Goal: Find contact information: Find contact information

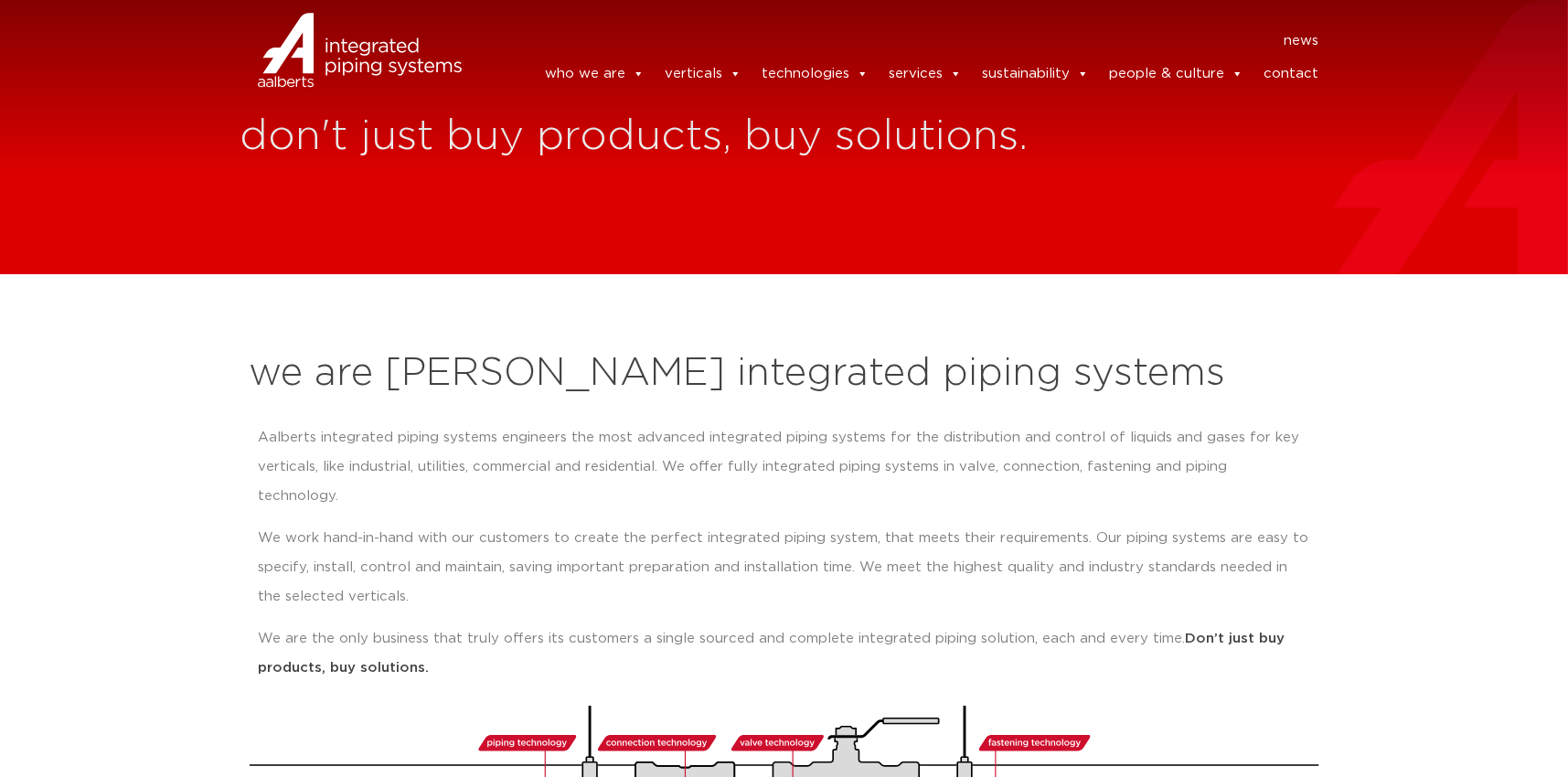
click at [1288, 76] on link "contact" at bounding box center [1291, 73] width 55 height 36
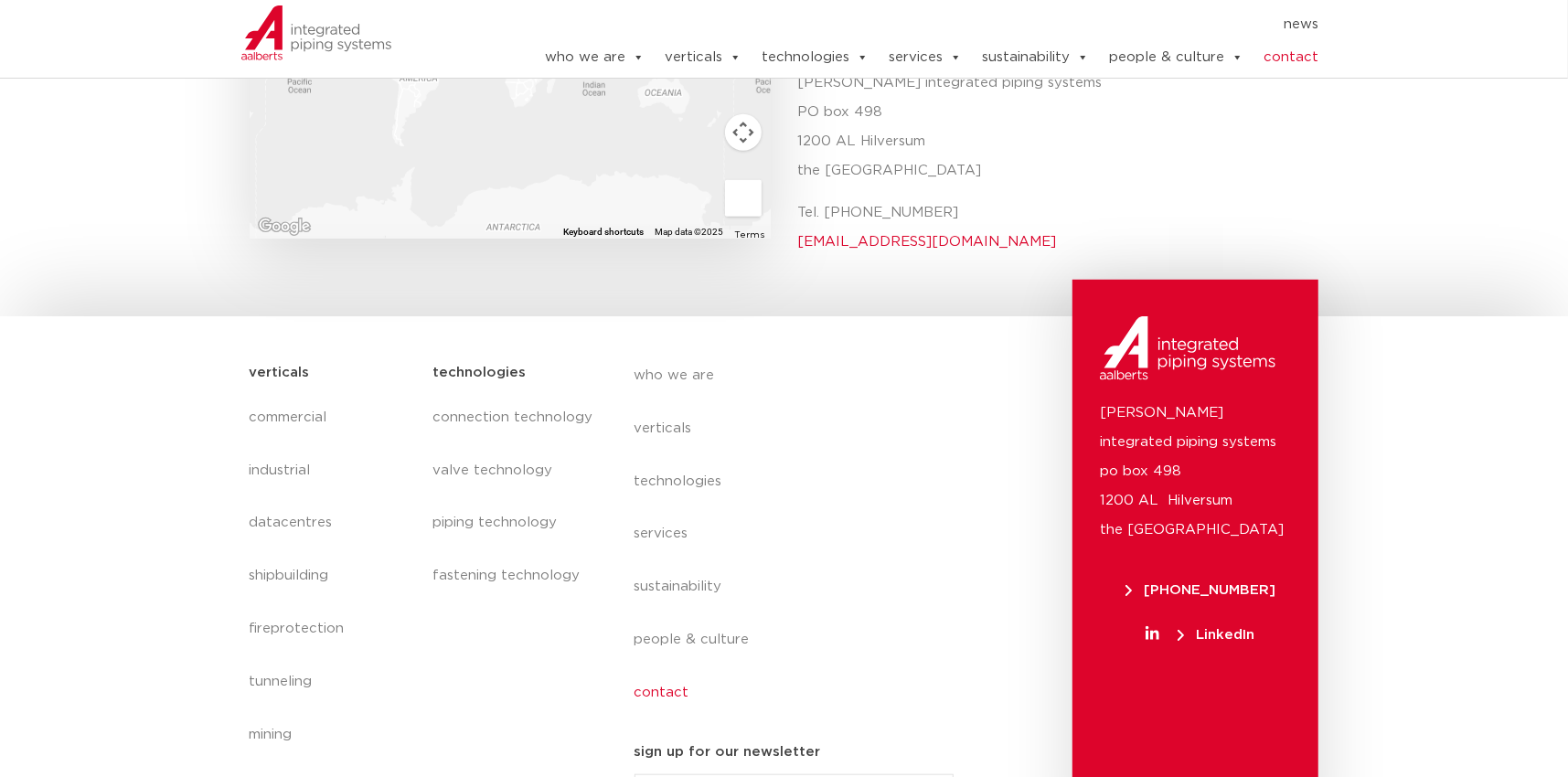
scroll to position [857, 0]
drag, startPoint x: 957, startPoint y: 177, endPoint x: 797, endPoint y: 177, distance: 160.0
click at [797, 177] on div "Aalberts integrated piping systems Aalberts integrated piping systems PO box 49…" at bounding box center [1051, 120] width 534 height 297
copy link "info@aalberts-ips.com"
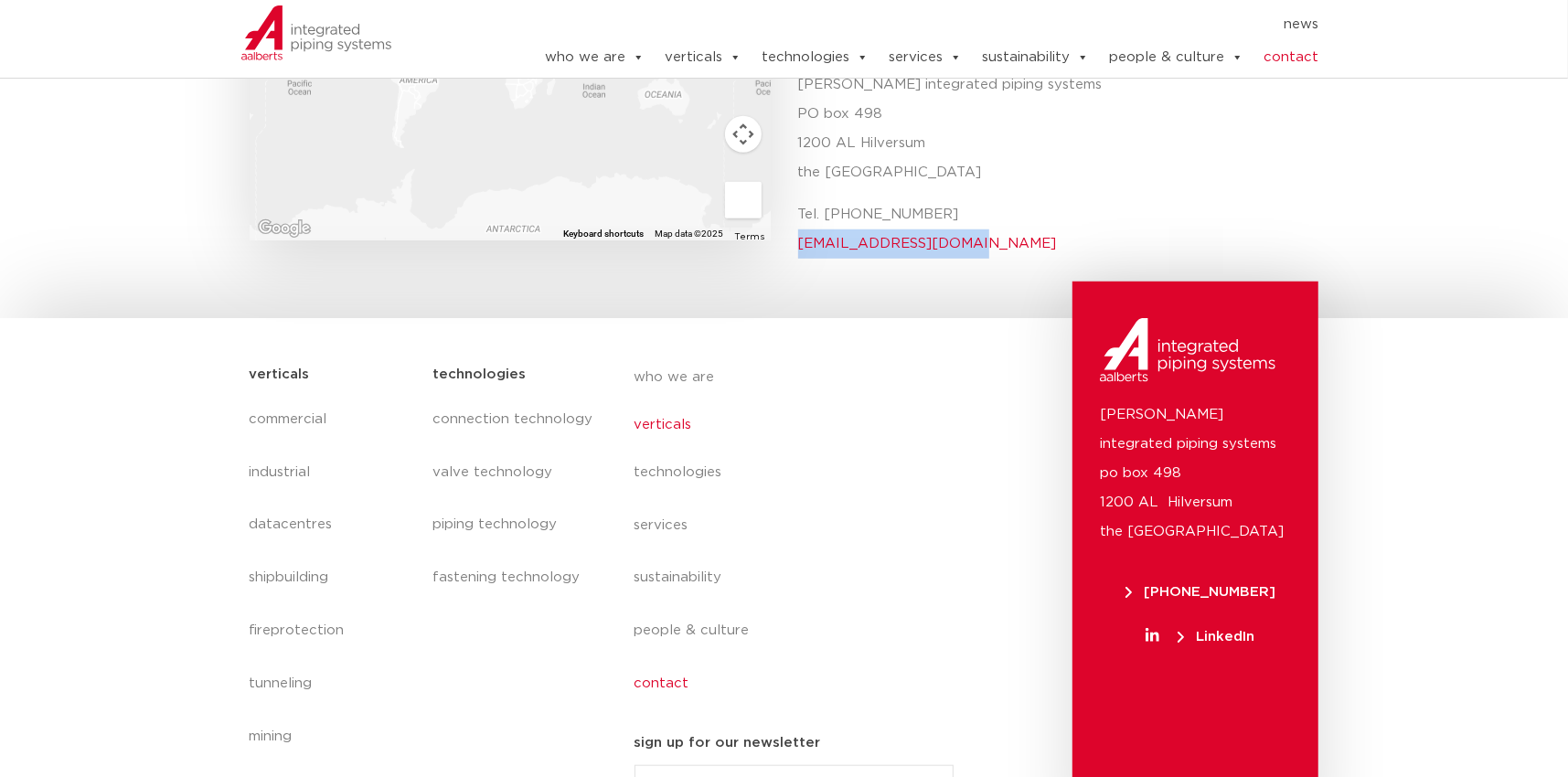
scroll to position [847, 0]
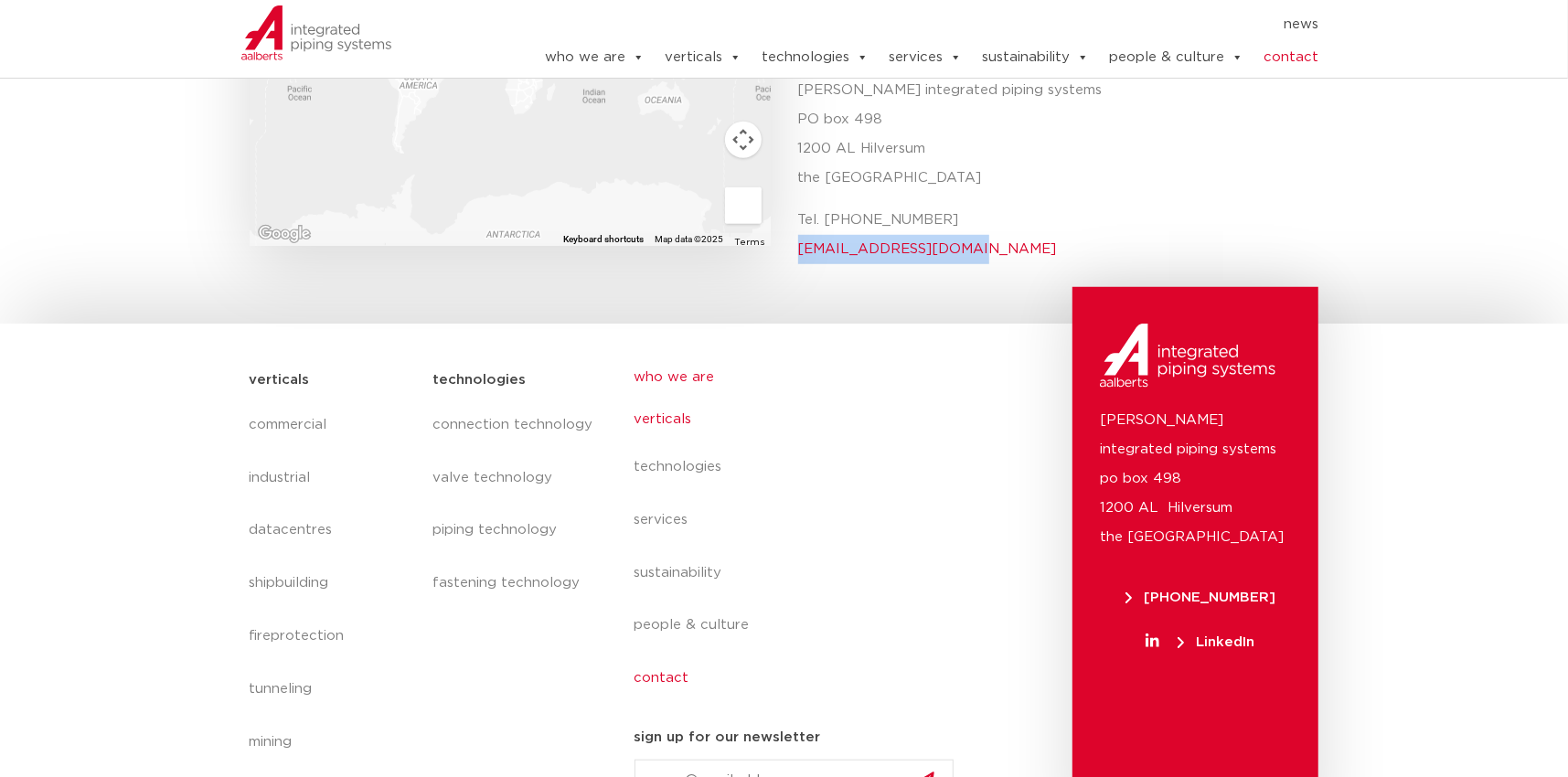
drag, startPoint x: 828, startPoint y: 360, endPoint x: 764, endPoint y: 343, distance: 66.2
click at [827, 398] on link "verticals" at bounding box center [802, 419] width 335 height 42
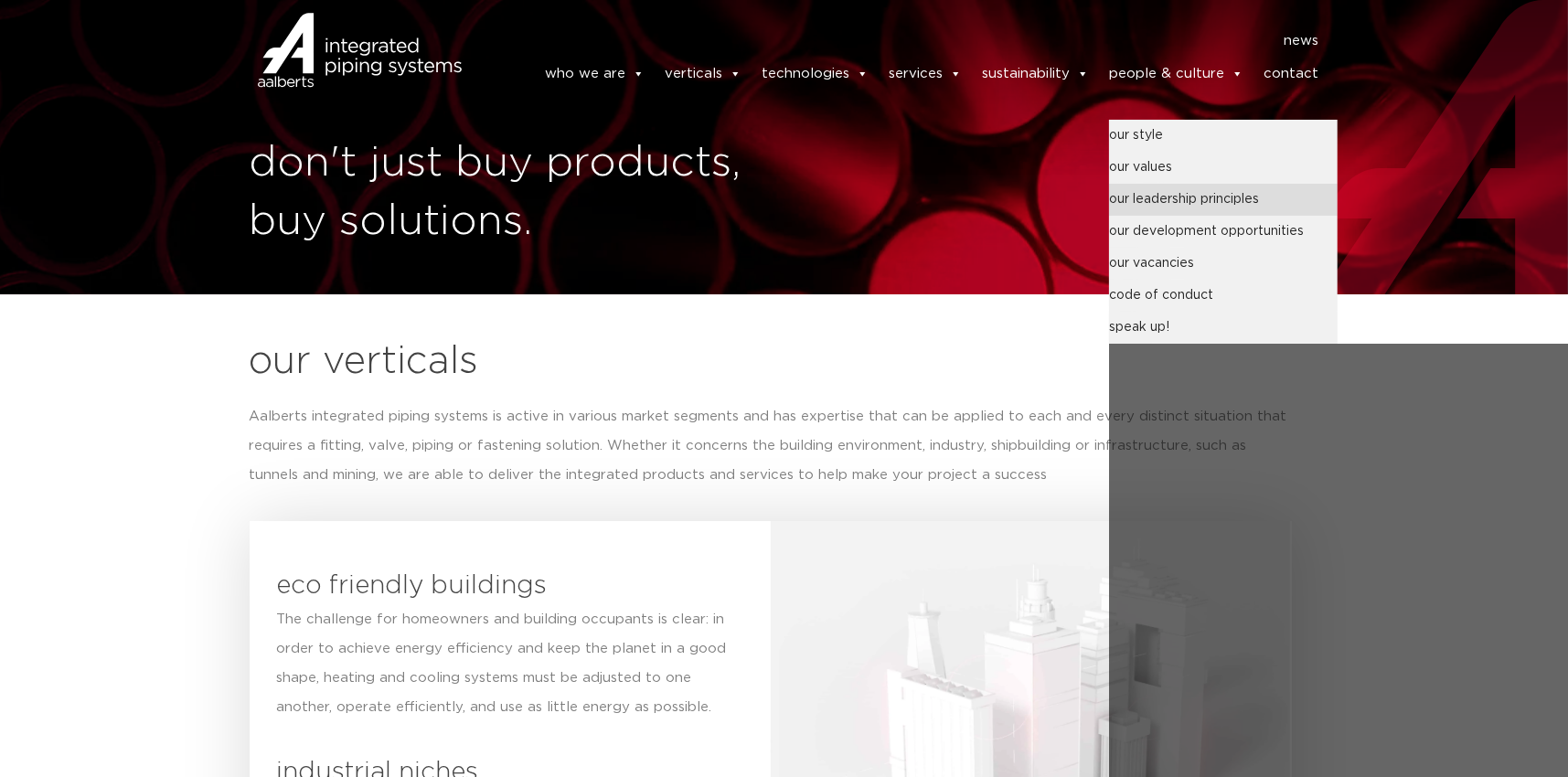
click at [1157, 205] on link "our leadership principles" at bounding box center [1223, 200] width 229 height 32
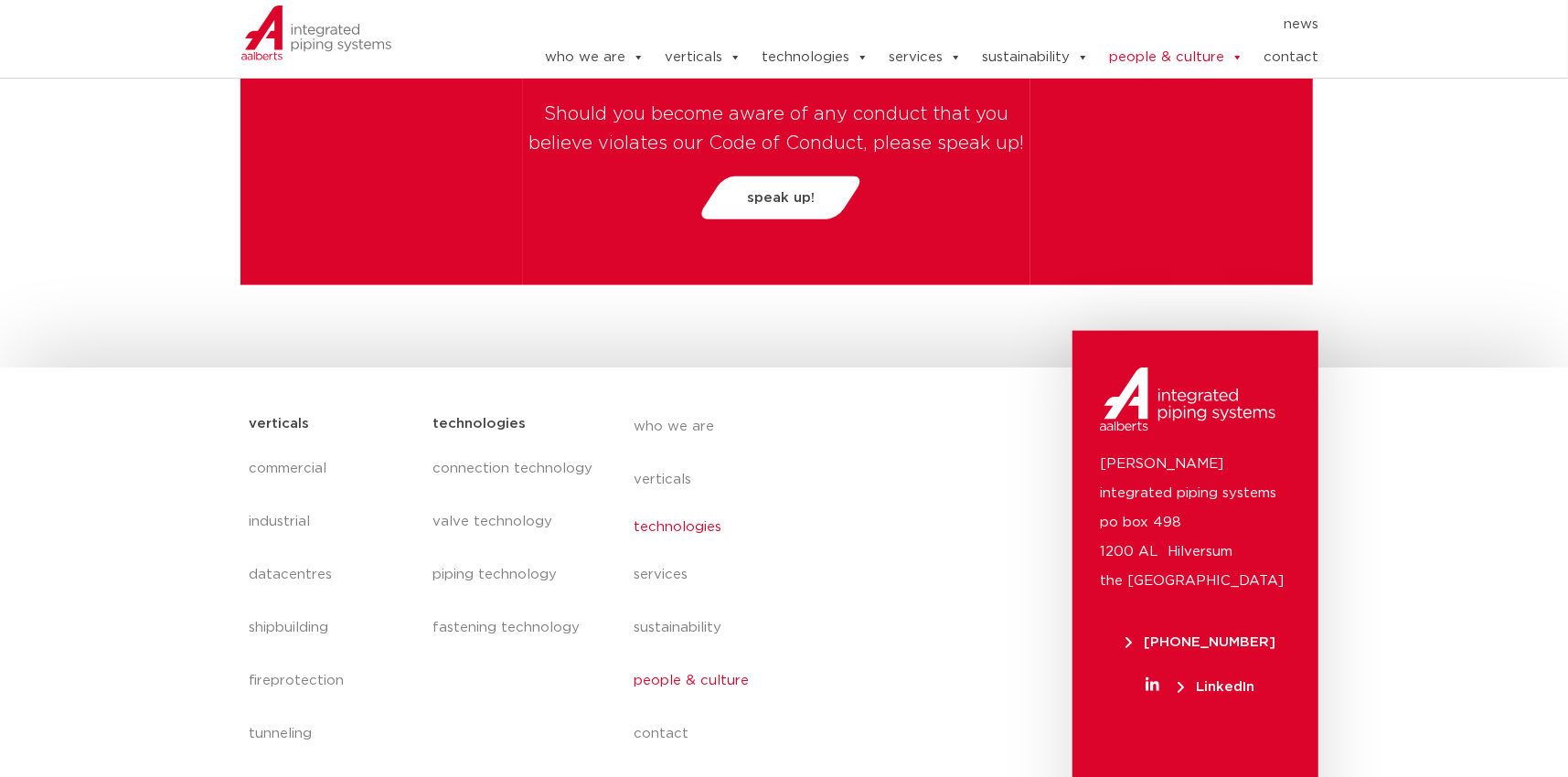
scroll to position [6548, 0]
